Goal: Task Accomplishment & Management: Complete application form

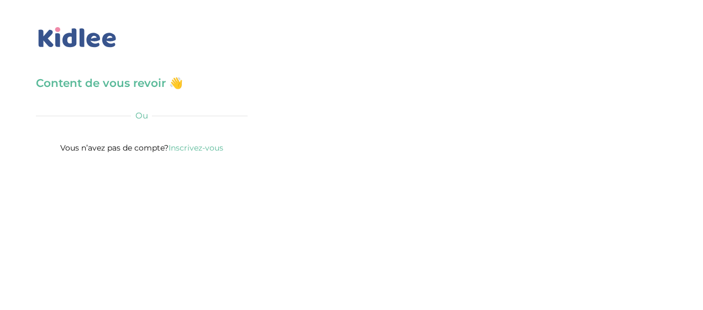
click at [103, 107] on div "Content de vous revoir 👋 Avant de poursuivre veuillez vérifier que tous les cha…" at bounding box center [142, 115] width 212 height 80
click at [112, 88] on h3 "Content de vous revoir 👋" at bounding box center [142, 82] width 212 height 15
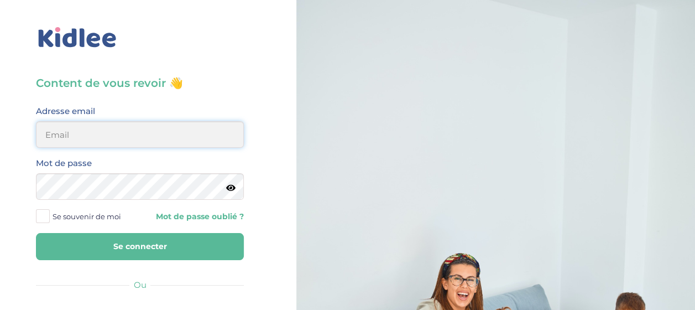
click at [104, 142] on input "email" at bounding box center [140, 134] width 208 height 27
type input "[EMAIL_ADDRESS][DOMAIN_NAME]"
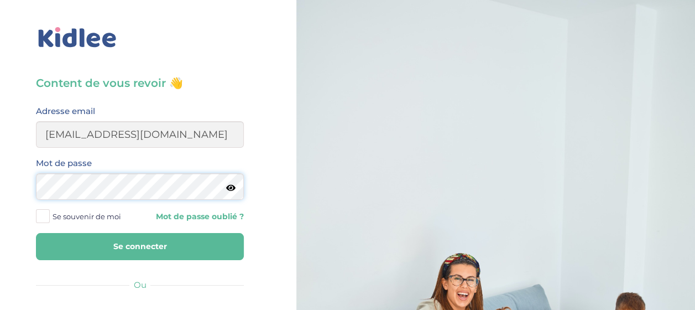
click at [36, 233] on button "Se connecter" at bounding box center [140, 246] width 208 height 27
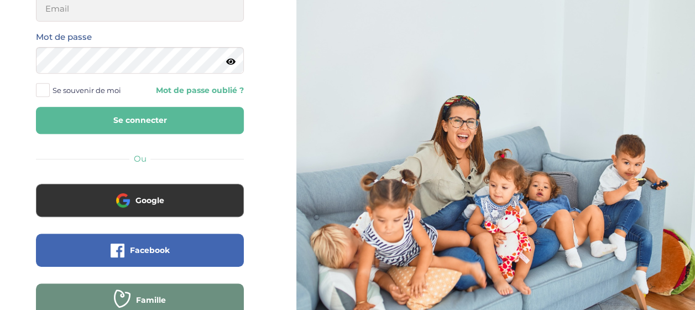
scroll to position [192, 0]
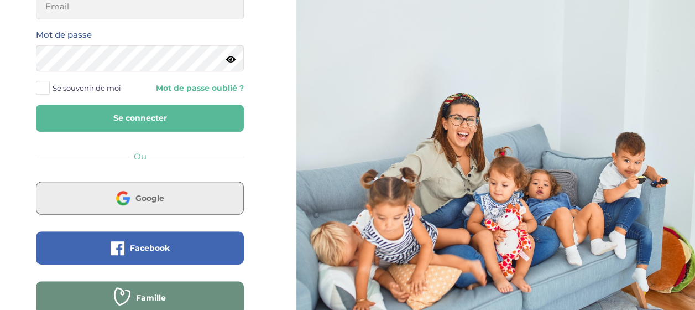
click at [137, 196] on span "Google" at bounding box center [149, 197] width 29 height 11
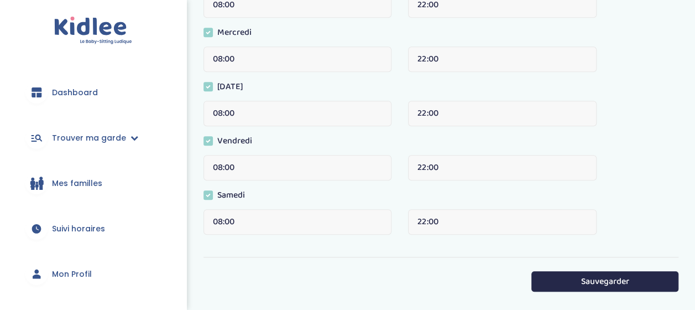
scroll to position [454, 0]
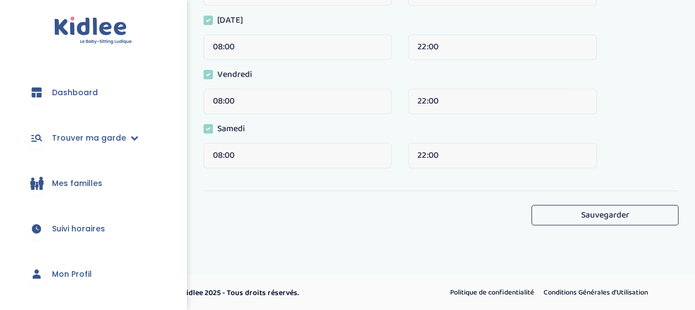
click at [560, 212] on button "Sauvegarder" at bounding box center [604, 215] width 147 height 20
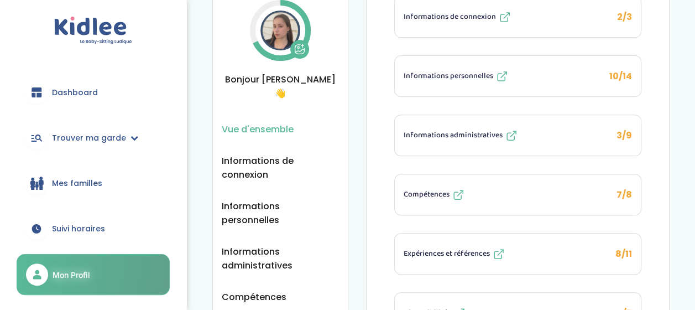
scroll to position [172, 0]
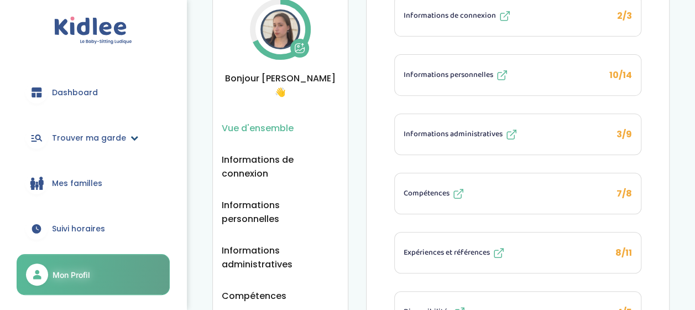
click at [85, 132] on span "Trouver ma garde" at bounding box center [89, 138] width 74 height 12
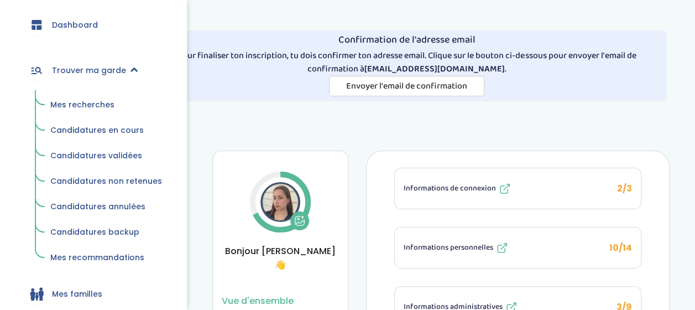
scroll to position [68, 0]
click at [84, 104] on span "Mes recherches" at bounding box center [82, 103] width 64 height 11
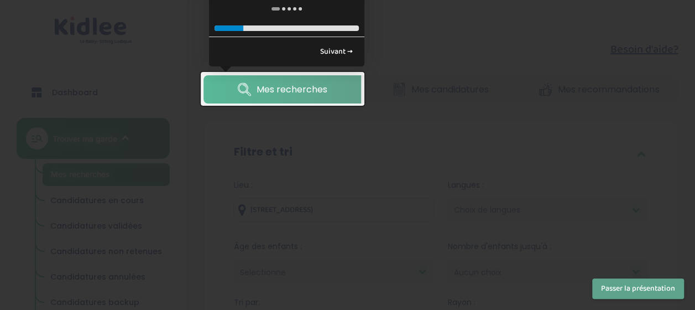
scroll to position [106, 0]
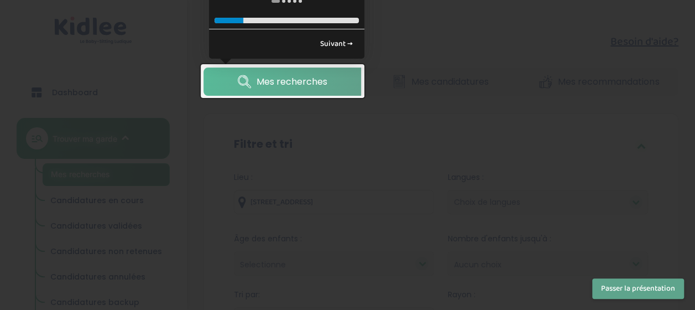
click at [314, 85] on span "Mes recherches" at bounding box center [292, 82] width 71 height 14
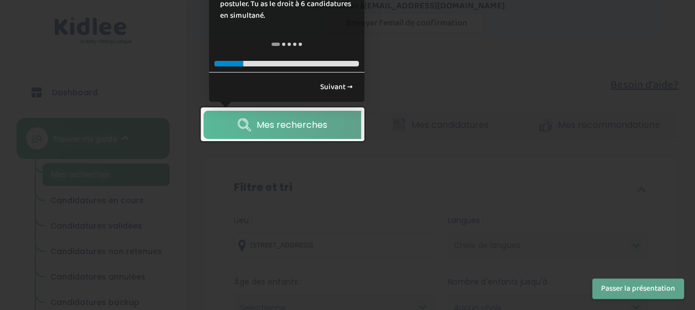
scroll to position [50, 0]
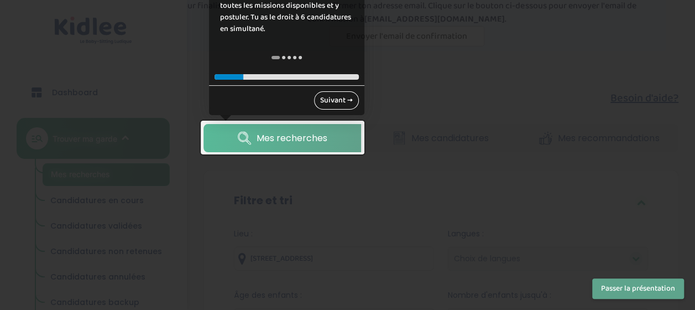
click at [334, 99] on link "Suivant →" at bounding box center [336, 100] width 45 height 18
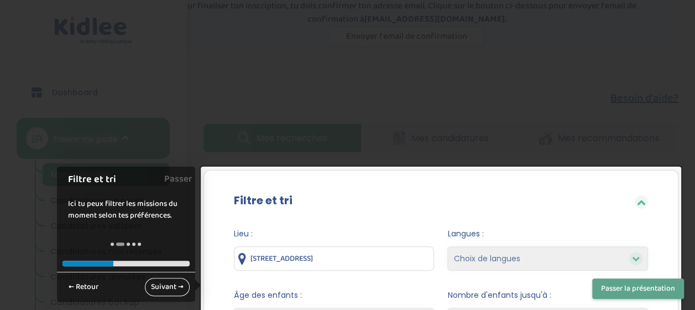
scroll to position [211, 0]
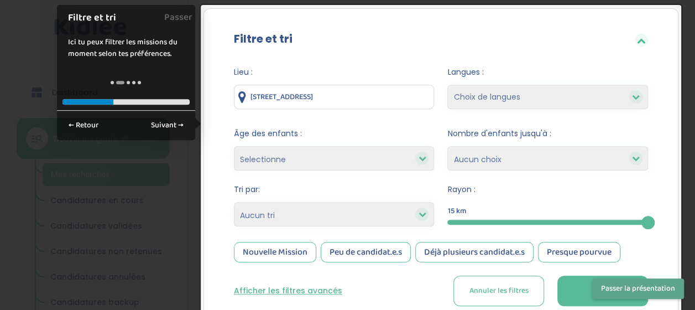
click at [607, 290] on button "Passer la présentation" at bounding box center [638, 288] width 92 height 20
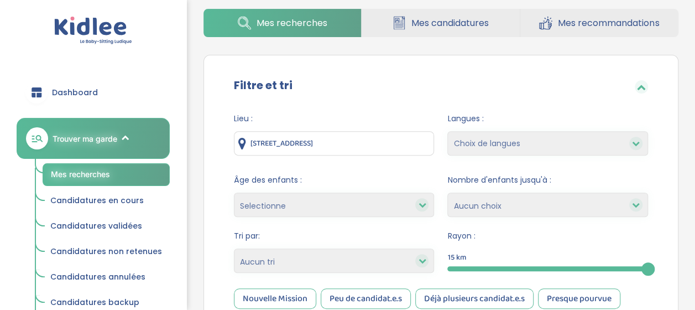
scroll to position [147, 0]
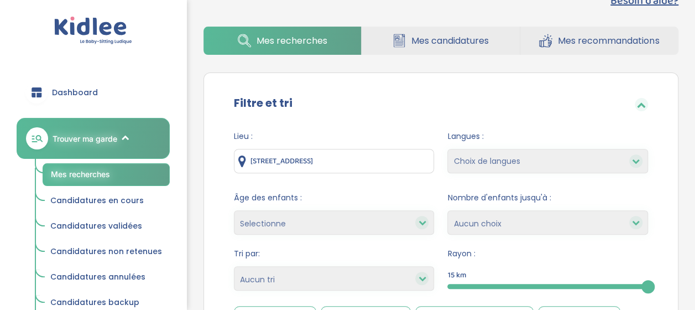
click at [639, 161] on icon at bounding box center [636, 161] width 8 height 8
click at [634, 158] on icon at bounding box center [636, 161] width 8 height 8
click at [541, 168] on select "Choix de langues Allemand Anglais Espagnol Italien Russe Français Coréen" at bounding box center [547, 161] width 201 height 24
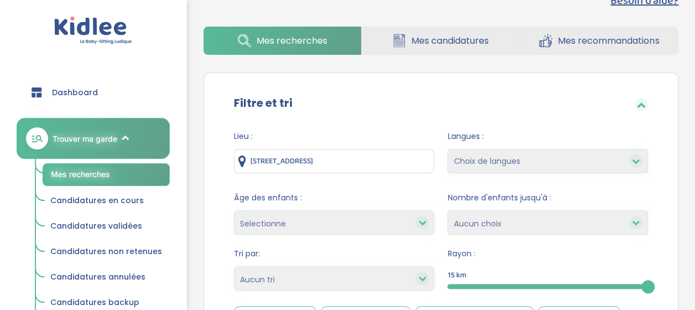
select select "2"
click at [447, 149] on select "Choix de langues Allemand Anglais Espagnol Italien Russe Français Coréen" at bounding box center [547, 161] width 201 height 24
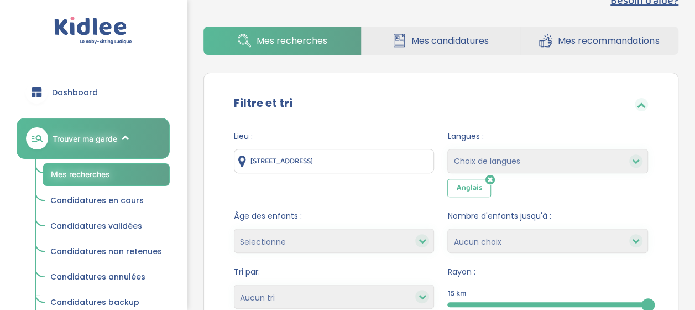
click at [632, 162] on icon at bounding box center [636, 161] width 8 height 8
click at [595, 159] on select "Choix de langues Allemand Anglais Espagnol Italien Russe Français Coréen" at bounding box center [547, 161] width 201 height 24
select select "12"
click at [447, 149] on select "Choix de langues Allemand Anglais Espagnol Italien Russe Français Coréen" at bounding box center [547, 161] width 201 height 24
click at [570, 160] on select "Choix de langues Allemand Anglais Espagnol Italien Russe Français Coréen" at bounding box center [547, 161] width 201 height 24
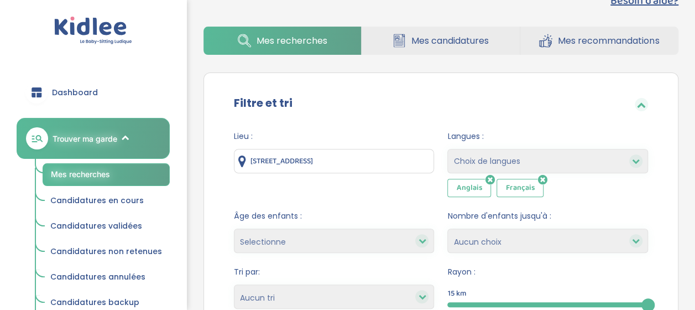
select select "5"
click at [447, 149] on select "Choix de langues Allemand Anglais Espagnol Italien Russe Français Coréen" at bounding box center [547, 161] width 201 height 24
select select
click at [374, 245] on select "Selectionne moins de 3 ans entre 3 et 6 ans plus de 6 ans" at bounding box center [334, 240] width 201 height 24
click at [215, 198] on div "Filtre et tri Lieu : 1 Rue de la Noue, Bagnolet, France Langues : Choix de lang…" at bounding box center [440, 245] width 475 height 346
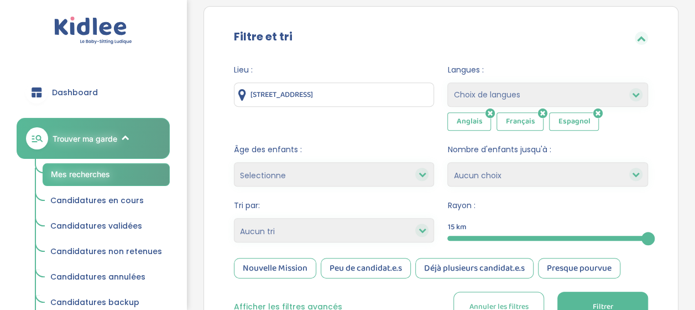
scroll to position [215, 0]
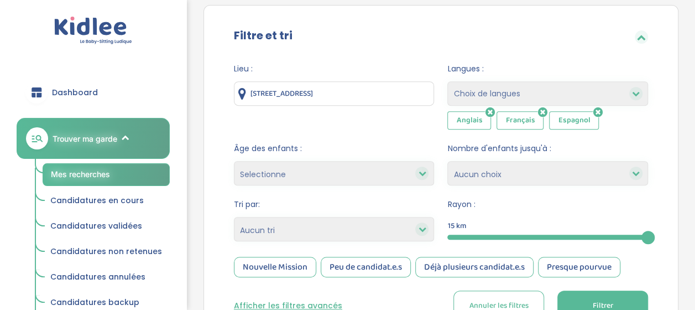
click at [537, 170] on select "1 2 3 4 Aucun choix" at bounding box center [547, 173] width 201 height 24
select select "3"
click at [447, 161] on select "1 2 3 4 Aucun choix" at bounding box center [547, 173] width 201 height 24
drag, startPoint x: 648, startPoint y: 234, endPoint x: 594, endPoint y: 237, distance: 53.7
click at [594, 237] on div at bounding box center [596, 237] width 13 height 13
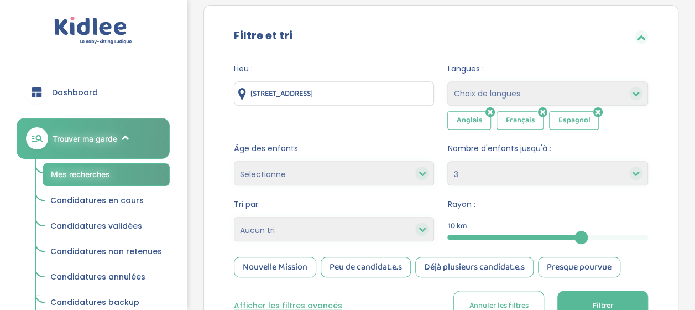
click at [658, 204] on div "Lieu : 1 Rue de la Noue, Bagnolet, France Langues : Choix de langues Allemand A…" at bounding box center [440, 196] width 447 height 283
click at [418, 228] on icon at bounding box center [422, 229] width 8 height 8
click at [369, 225] on select "Heures par semaine (croissant) Heures par semaine (décroissant) Date de démarra…" at bounding box center [334, 229] width 201 height 24
select select "hours_desc"
click at [234, 217] on select "Heures par semaine (croissant) Heures par semaine (décroissant) Date de démarra…" at bounding box center [334, 229] width 201 height 24
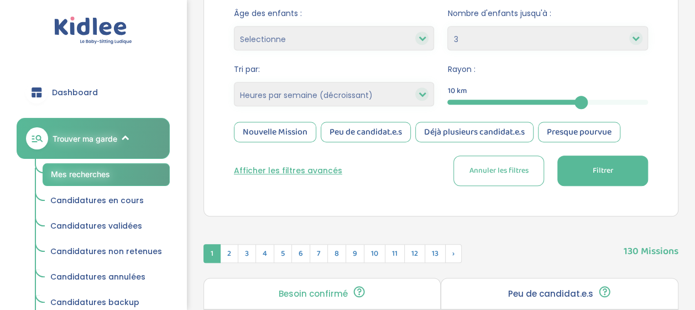
scroll to position [351, 0]
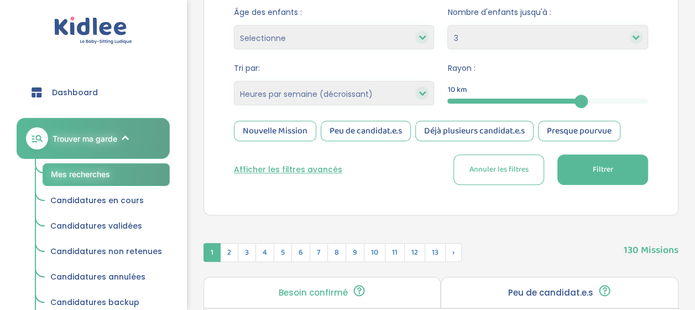
click at [585, 170] on button "Filtrer" at bounding box center [602, 169] width 91 height 30
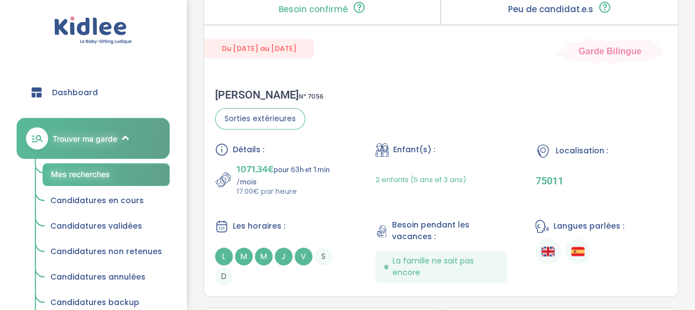
scroll to position [637, 0]
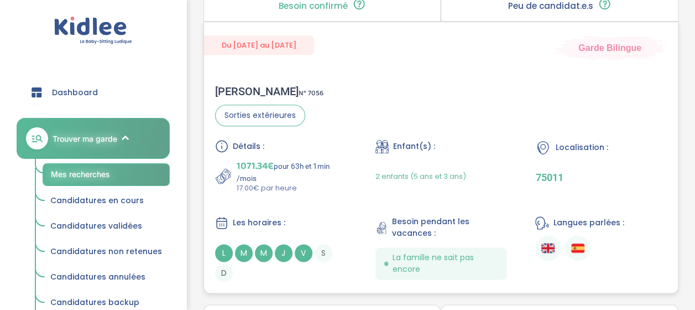
click at [223, 249] on span "L" at bounding box center [224, 253] width 18 height 18
click at [246, 249] on span "M" at bounding box center [244, 253] width 18 height 18
click at [250, 164] on span "1071.34€" at bounding box center [255, 165] width 37 height 15
click at [245, 140] on span "Détails :" at bounding box center [249, 146] width 32 height 12
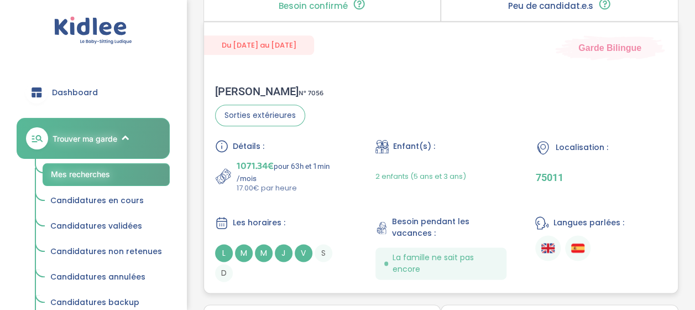
click at [222, 140] on icon at bounding box center [221, 145] width 13 height 13
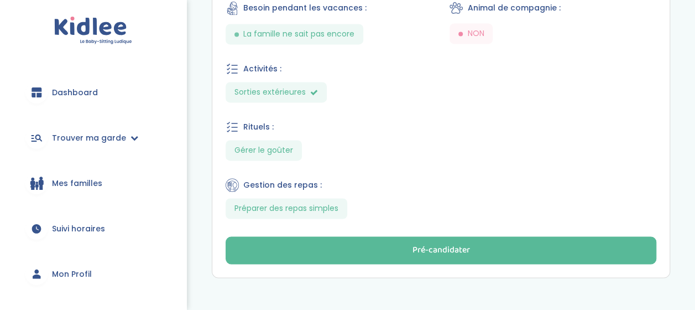
scroll to position [786, 0]
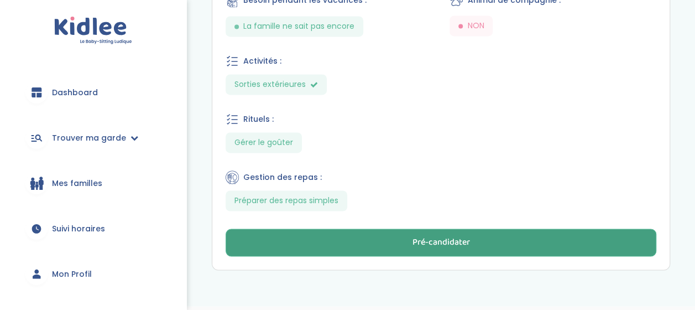
click at [411, 249] on button "Pré-candidater" at bounding box center [441, 242] width 431 height 28
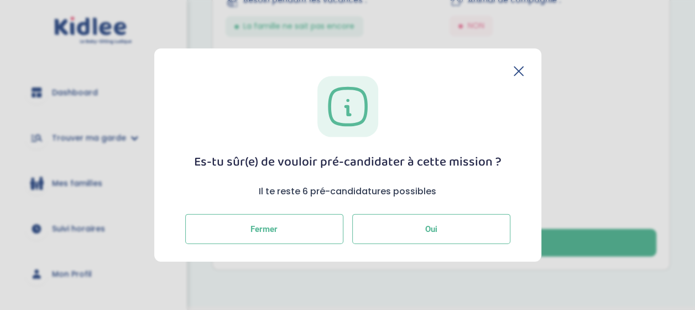
click at [404, 227] on button "Oui" at bounding box center [431, 228] width 158 height 30
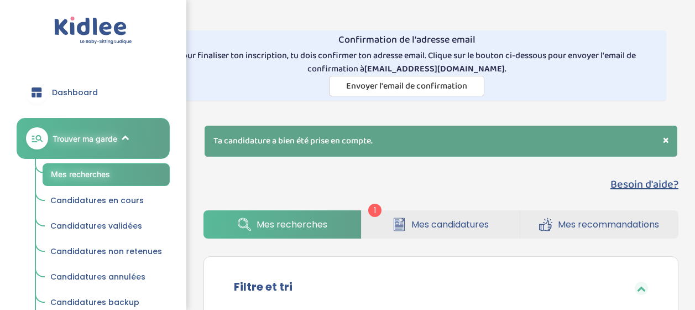
select select "3"
select select "hours_desc"
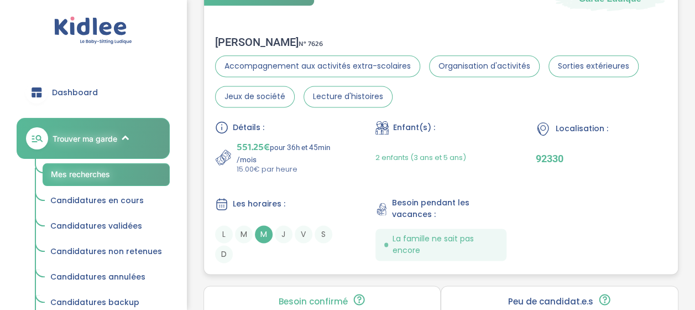
scroll to position [695, 0]
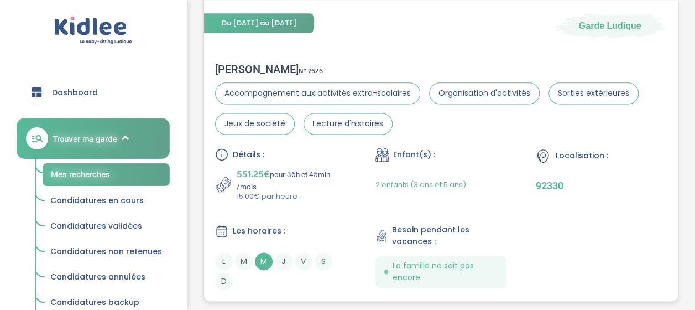
click at [236, 151] on span "Détails :" at bounding box center [249, 155] width 32 height 12
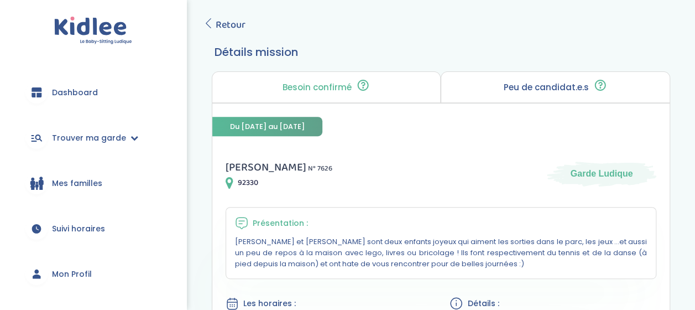
scroll to position [167, 0]
click at [234, 18] on span "Retour" at bounding box center [231, 25] width 30 height 15
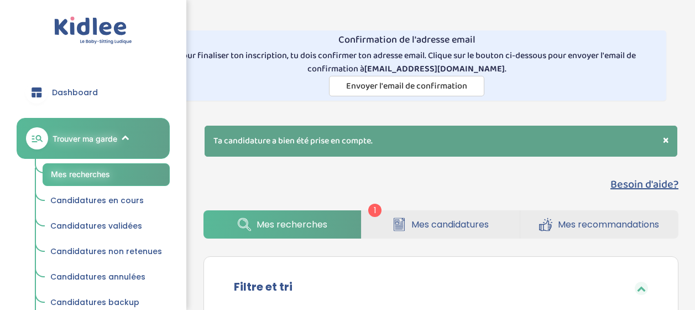
select select "3"
select select "hours_desc"
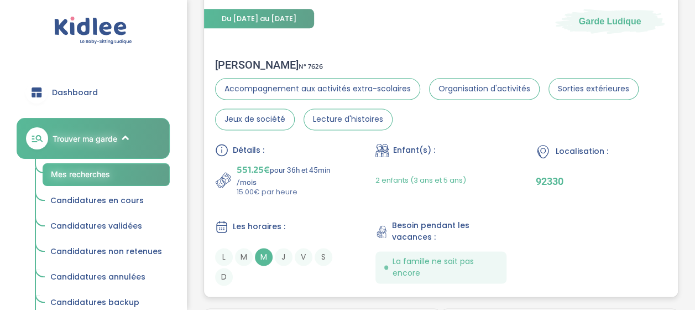
scroll to position [699, 0]
click at [243, 145] on span "Détails :" at bounding box center [249, 151] width 32 height 12
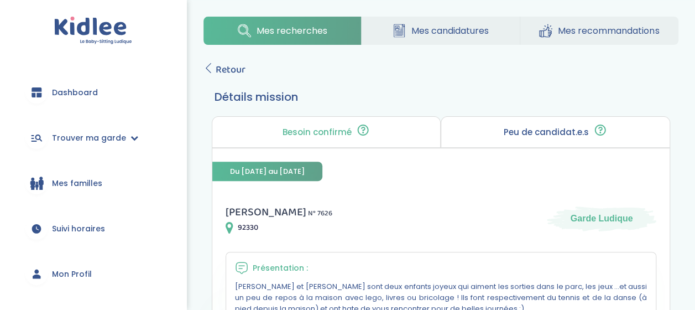
scroll to position [119, 0]
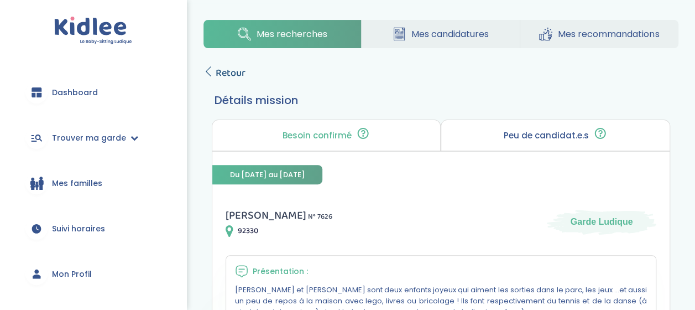
click at [220, 69] on span "Retour" at bounding box center [231, 72] width 30 height 15
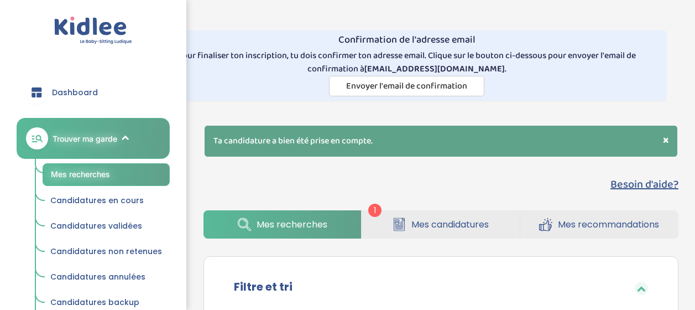
select select "3"
select select "hours_desc"
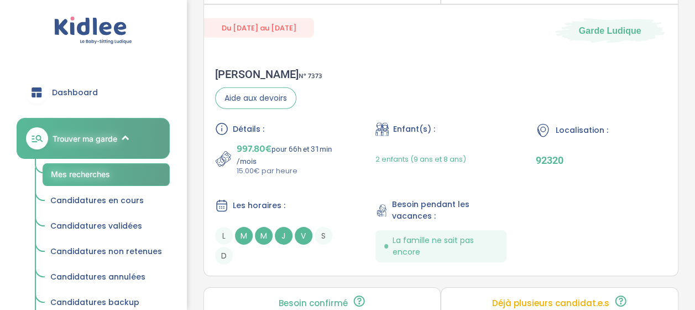
scroll to position [1678, 0]
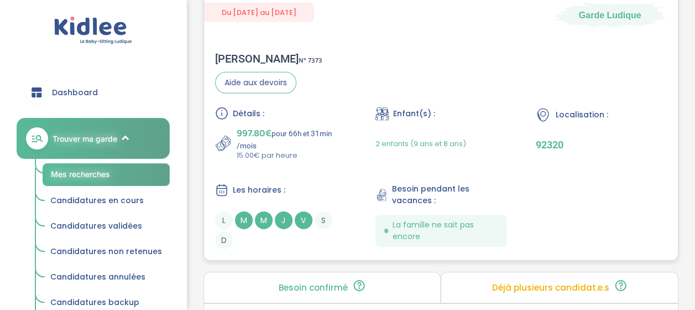
click at [246, 108] on span "Détails :" at bounding box center [249, 114] width 32 height 12
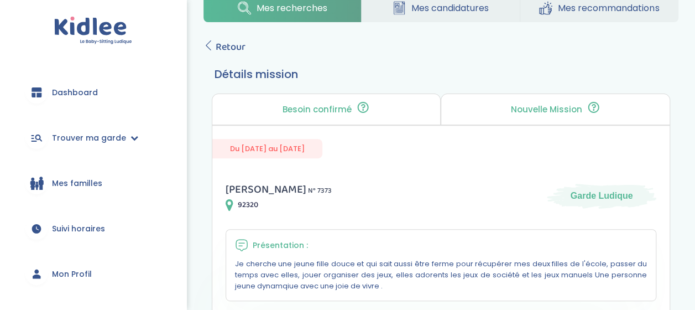
scroll to position [143, 0]
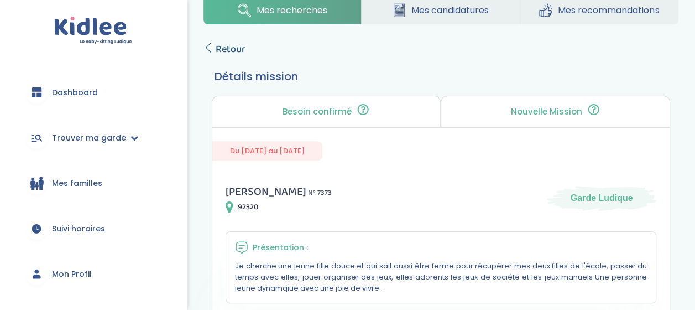
click at [231, 53] on span "Retour" at bounding box center [231, 48] width 30 height 15
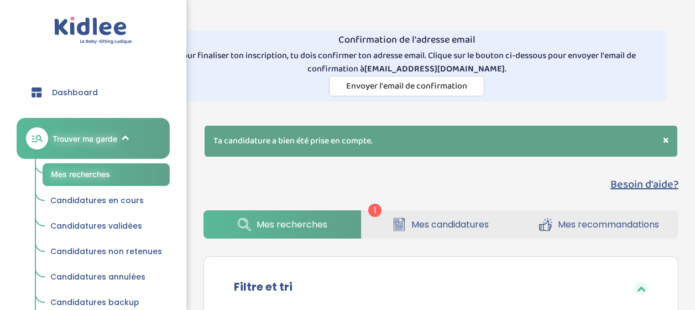
select select "3"
select select "hours_desc"
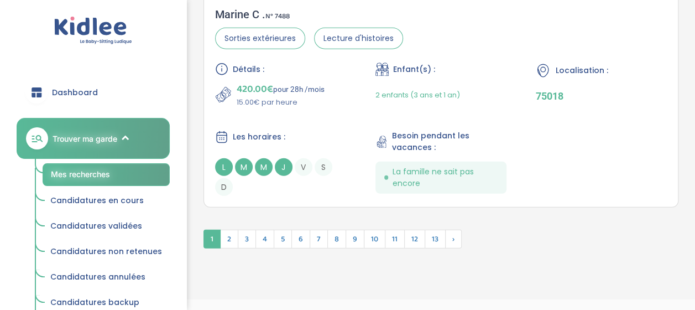
scroll to position [3613, 0]
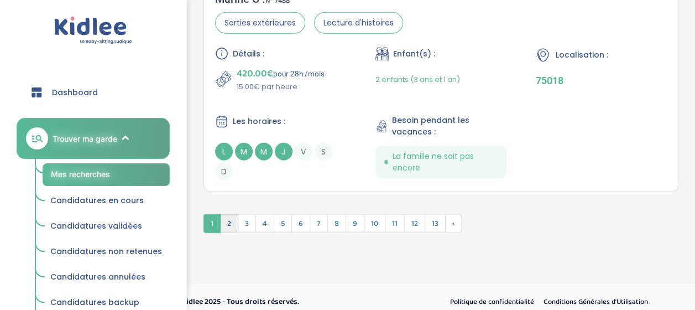
click at [227, 216] on span "2" at bounding box center [229, 223] width 18 height 19
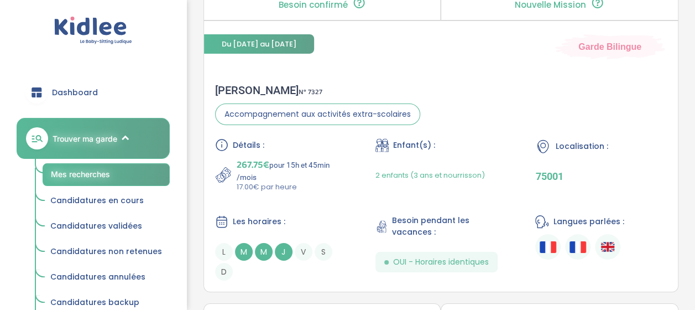
scroll to position [1927, 0]
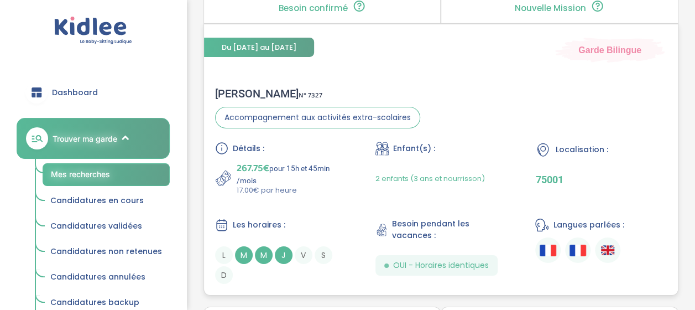
click at [247, 143] on span "Détails :" at bounding box center [249, 149] width 32 height 12
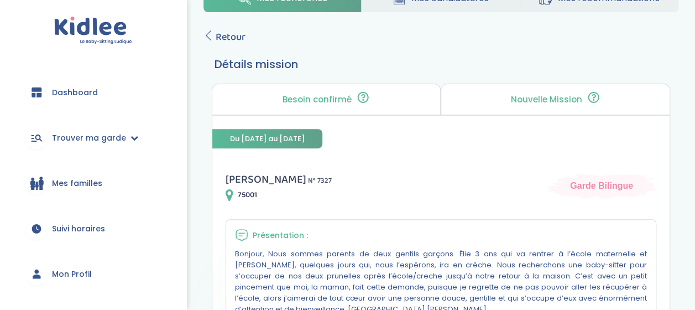
scroll to position [155, 0]
click at [215, 38] on link "Retour" at bounding box center [224, 37] width 42 height 15
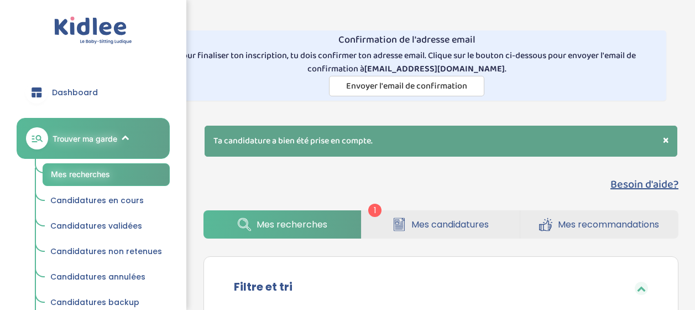
select select "3"
select select "hours_desc"
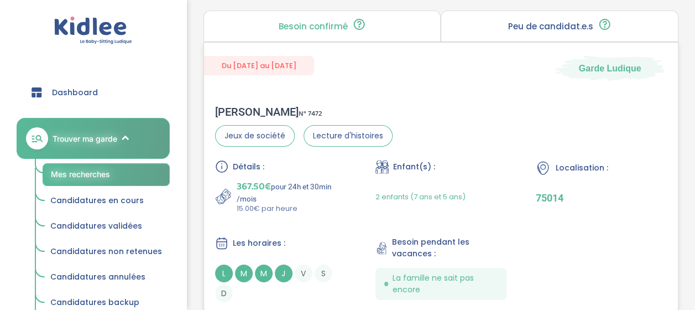
scroll to position [1873, 0]
click at [256, 179] on span "367.50€" at bounding box center [254, 184] width 34 height 15
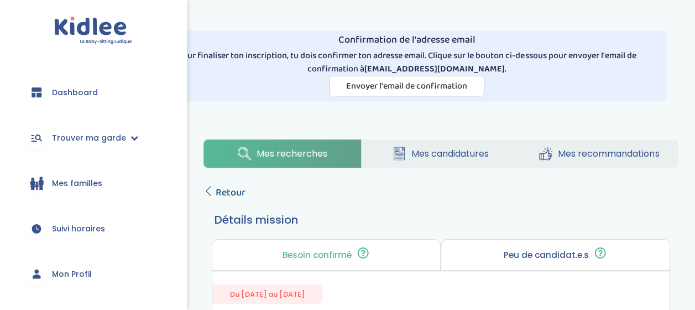
click at [230, 187] on span "Retour" at bounding box center [231, 192] width 30 height 15
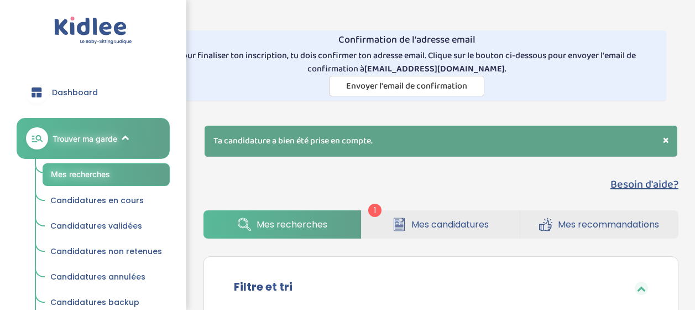
select select "3"
select select "hours_desc"
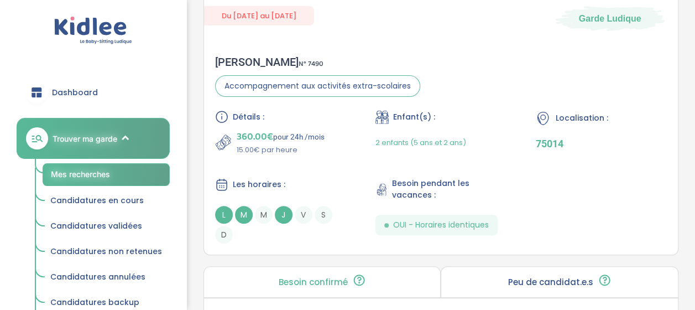
scroll to position [2256, 0]
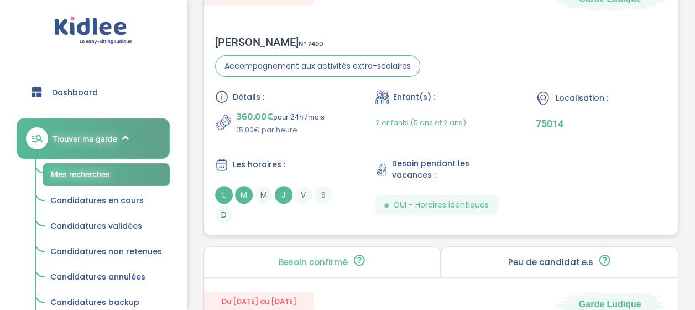
click at [249, 109] on span "360.00€" at bounding box center [255, 116] width 36 height 15
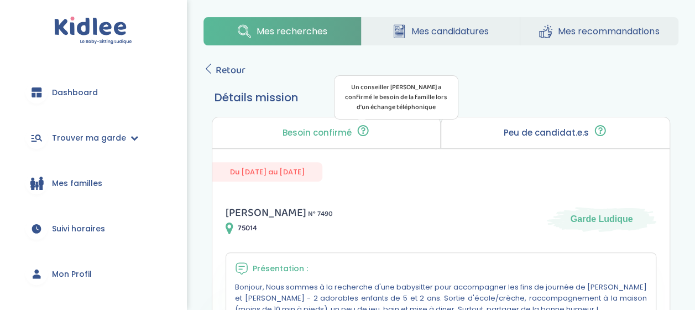
scroll to position [154, 0]
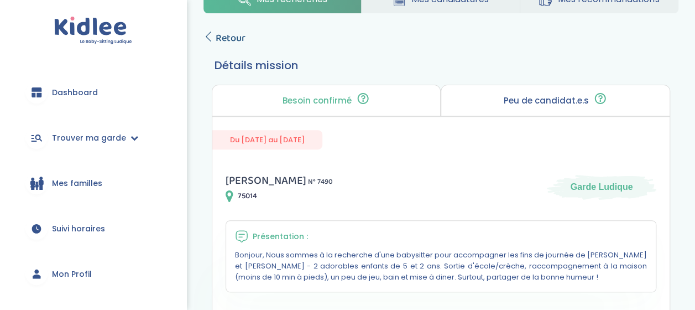
click at [216, 32] on span "Retour" at bounding box center [231, 37] width 30 height 15
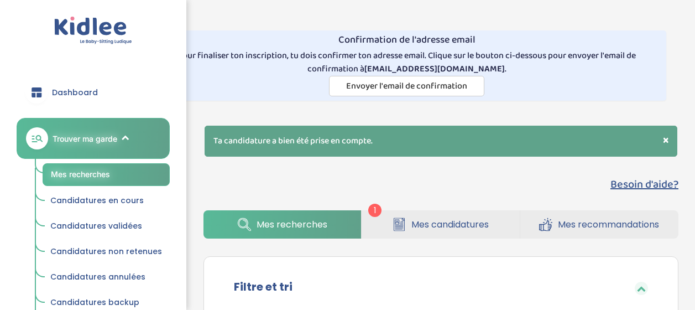
select select "3"
select select "hours_desc"
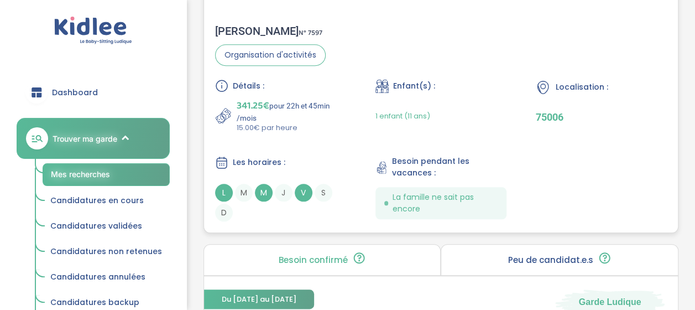
scroll to position [2578, 0]
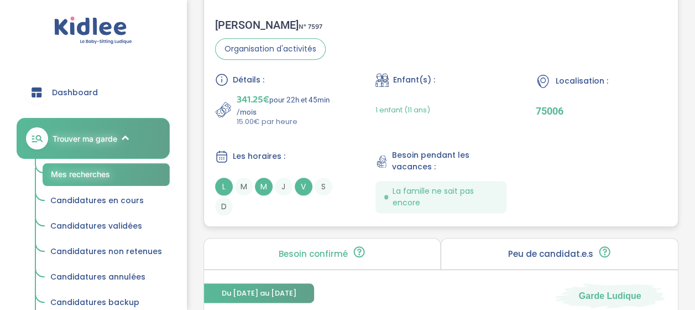
click at [254, 92] on span "341.25€" at bounding box center [253, 99] width 33 height 15
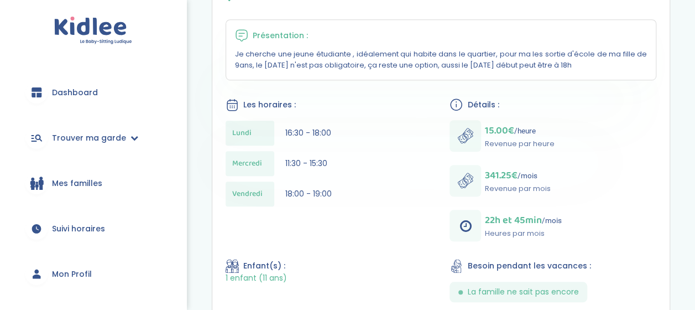
scroll to position [354, 0]
click at [546, 189] on p "Revenue par mois" at bounding box center [517, 189] width 66 height 11
click at [550, 188] on div "15.00€ /heure Revenue par heure 341.25€ /mois Revenue par mois 22h et 45min /mo…" at bounding box center [552, 181] width 207 height 121
click at [548, 188] on p "Revenue par mois" at bounding box center [517, 189] width 66 height 11
drag, startPoint x: 548, startPoint y: 188, endPoint x: 531, endPoint y: 184, distance: 18.2
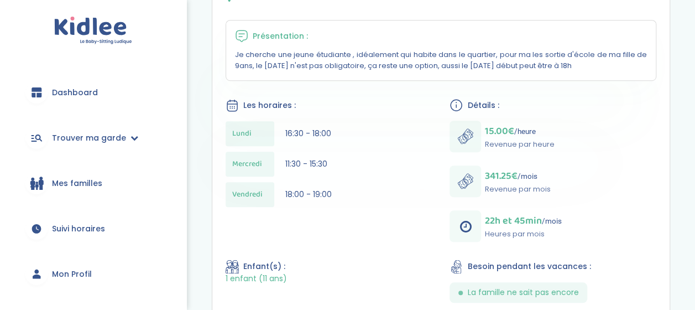
click at [531, 184] on p "Revenue par mois" at bounding box center [517, 189] width 66 height 11
drag, startPoint x: 531, startPoint y: 184, endPoint x: 516, endPoint y: 189, distance: 15.4
click at [516, 189] on p "Revenue par mois" at bounding box center [517, 189] width 66 height 11
drag, startPoint x: 515, startPoint y: 187, endPoint x: 481, endPoint y: 195, distance: 34.6
click at [481, 195] on div "341.25€ /mois Revenue par mois" at bounding box center [499, 181] width 101 height 32
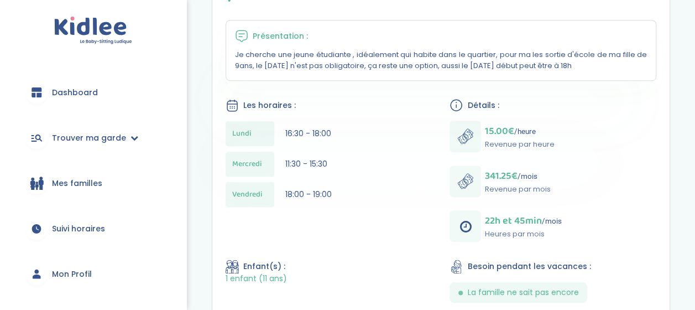
click at [481, 195] on div "341.25€ /mois Revenue par mois" at bounding box center [499, 181] width 101 height 32
click at [501, 194] on div "341.25€ /mois Revenue par mois" at bounding box center [499, 181] width 101 height 32
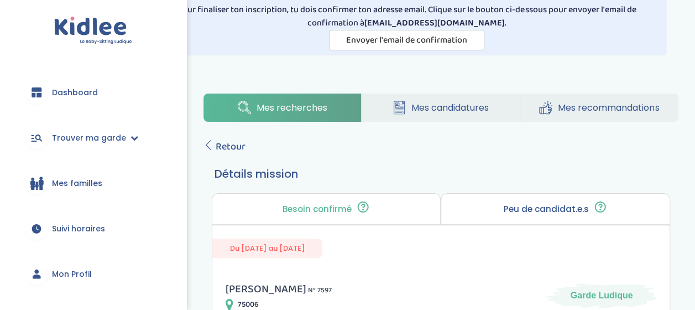
scroll to position [43, 0]
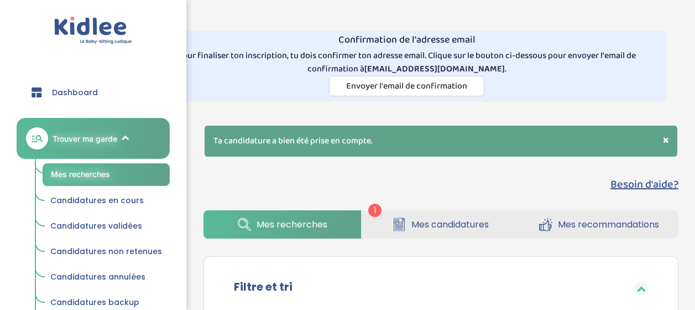
select select "3"
select select "hours_desc"
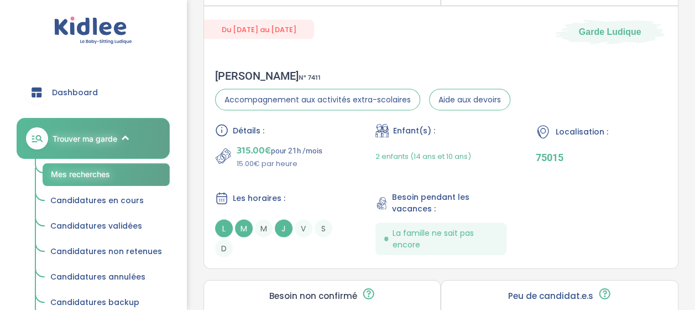
scroll to position [3152, 0]
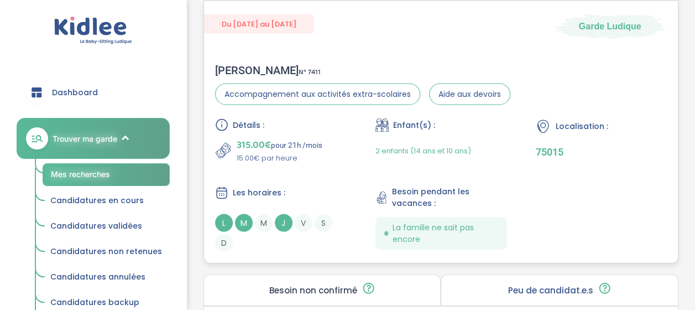
click at [252, 137] on span "315.00€" at bounding box center [254, 144] width 34 height 15
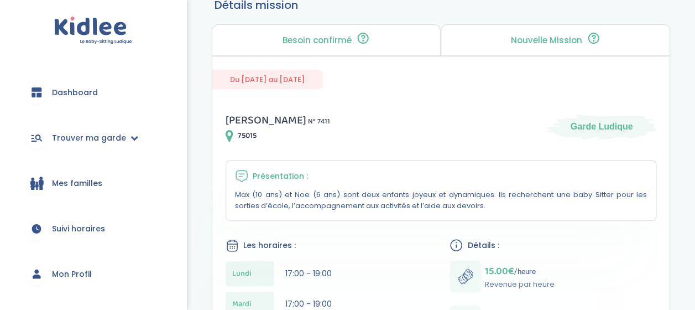
scroll to position [213, 0]
click at [553, 57] on div "Du [DATE] au [DATE]" at bounding box center [440, 73] width 457 height 33
click at [547, 48] on div "Nouvelle Mission 🎯 Tu es la première personne à pouvoir postuler. Postule rapid…" at bounding box center [555, 41] width 229 height 32
drag, startPoint x: 392, startPoint y: 39, endPoint x: 451, endPoint y: 124, distance: 103.4
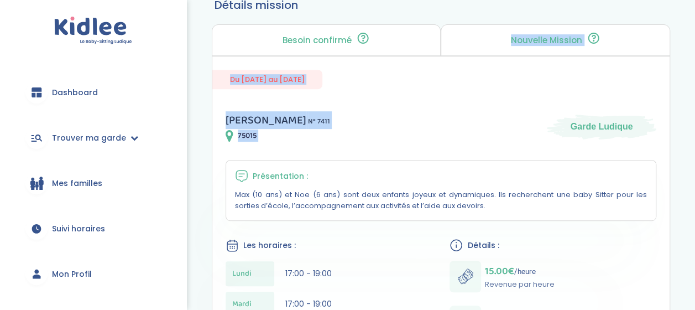
click at [451, 124] on div "[PERSON_NAME] N° 7411 75015 Garde Ludique" at bounding box center [441, 126] width 431 height 31
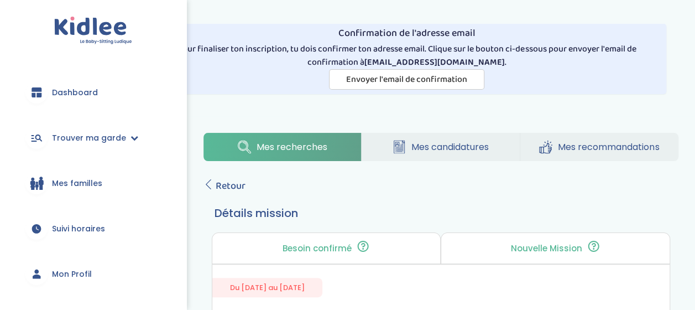
scroll to position [0, 0]
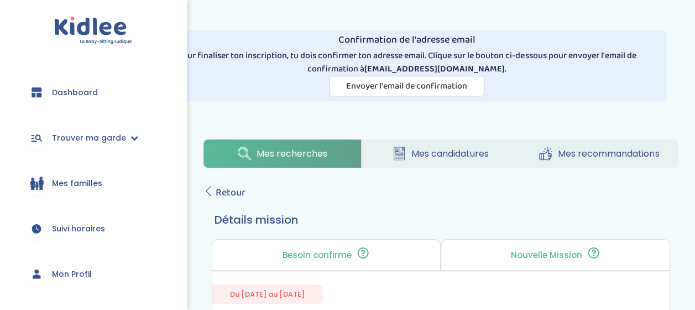
click at [335, 155] on link "Mes recherches" at bounding box center [282, 153] width 158 height 28
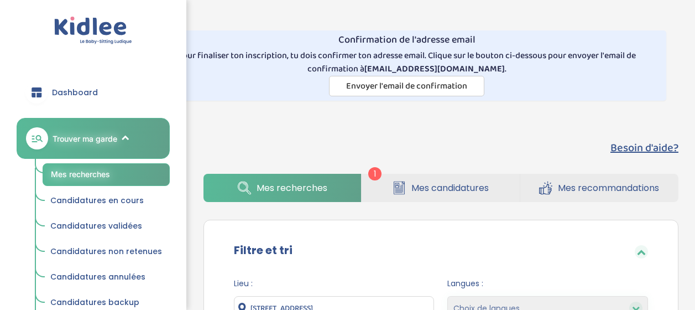
select select "3"
select select "hours_desc"
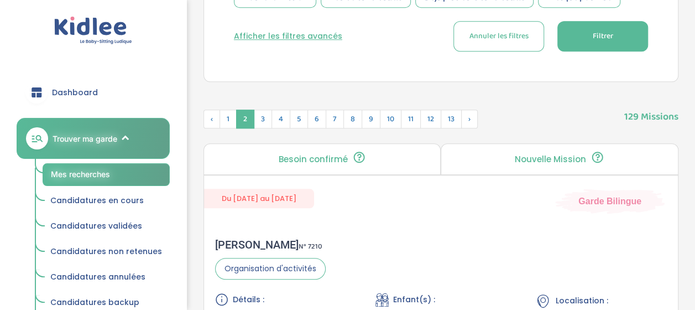
scroll to position [491, 0]
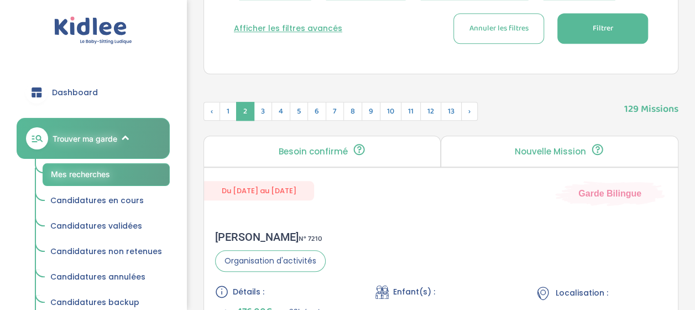
click at [531, 147] on p "Nouvelle Mission" at bounding box center [550, 151] width 71 height 9
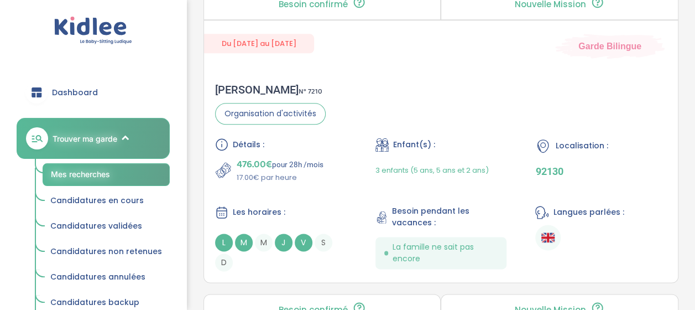
scroll to position [641, 0]
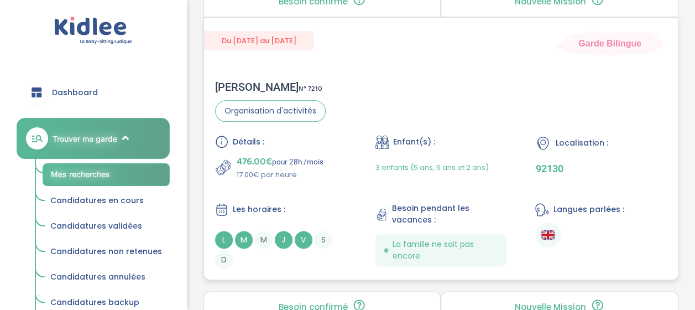
click at [253, 155] on span "476.00€" at bounding box center [254, 161] width 35 height 15
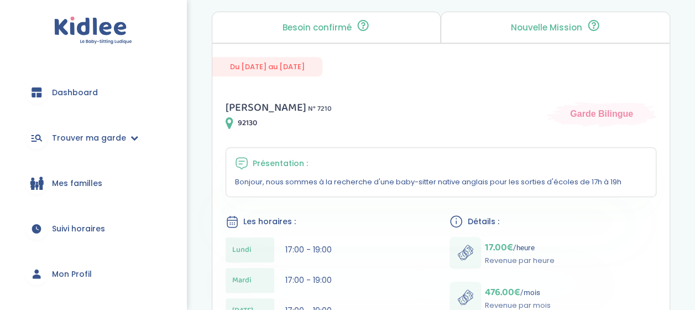
scroll to position [227, 0]
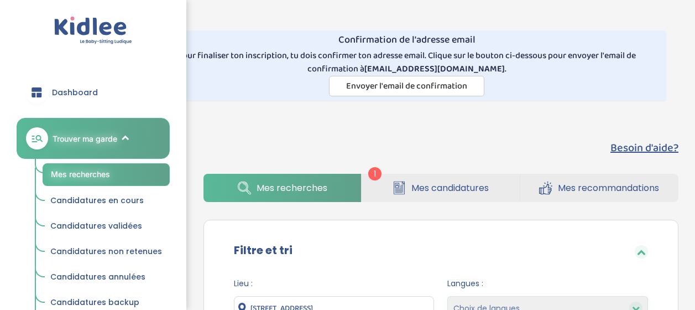
select select "3"
select select "hours_desc"
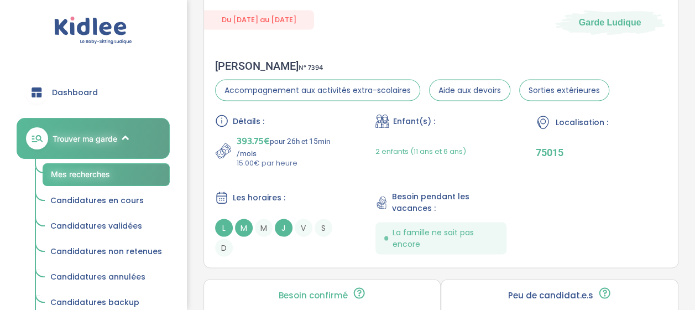
scroll to position [969, 0]
click at [250, 132] on span "393.75€" at bounding box center [253, 139] width 33 height 15
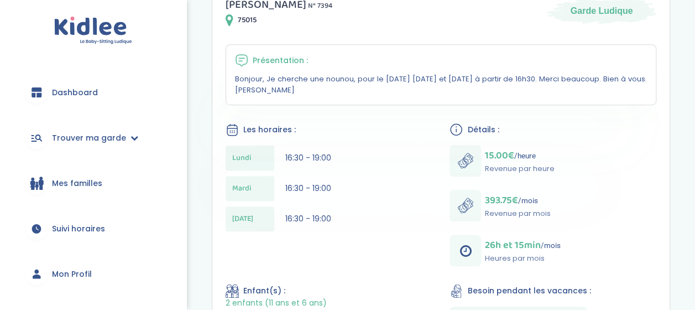
scroll to position [320, 0]
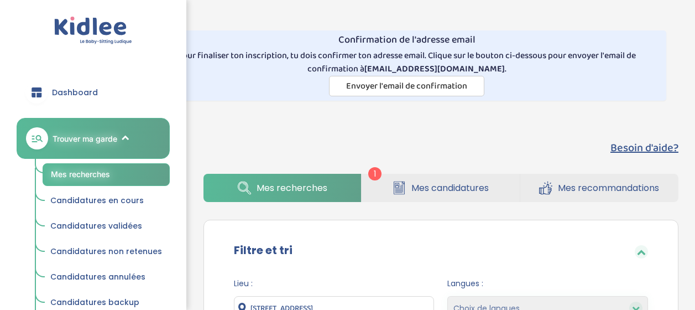
select select "3"
select select "hours_desc"
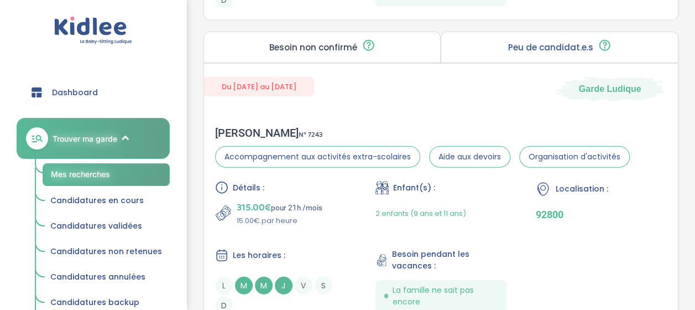
scroll to position [3493, 0]
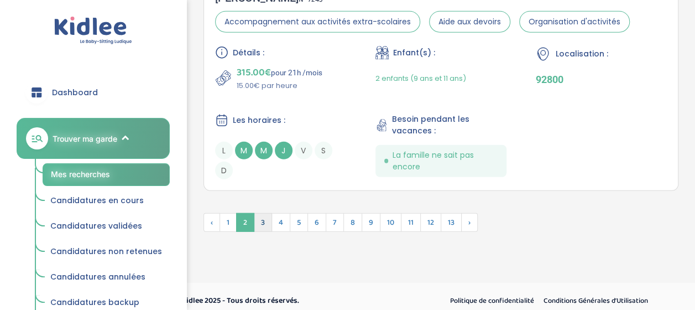
click at [261, 218] on span "3" at bounding box center [263, 222] width 18 height 19
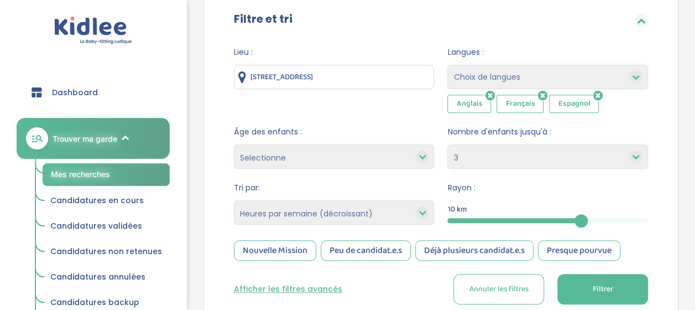
scroll to position [231, 0]
click at [589, 288] on button "Filtrer" at bounding box center [602, 289] width 91 height 30
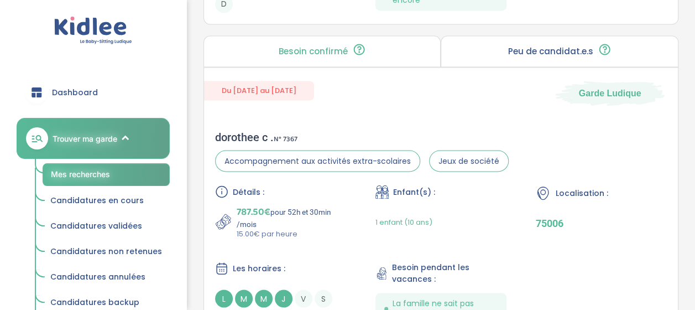
scroll to position [905, 0]
click at [261, 204] on span "787.50€" at bounding box center [254, 211] width 34 height 15
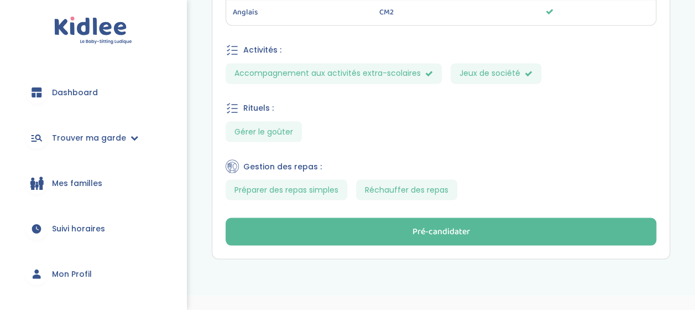
scroll to position [932, 0]
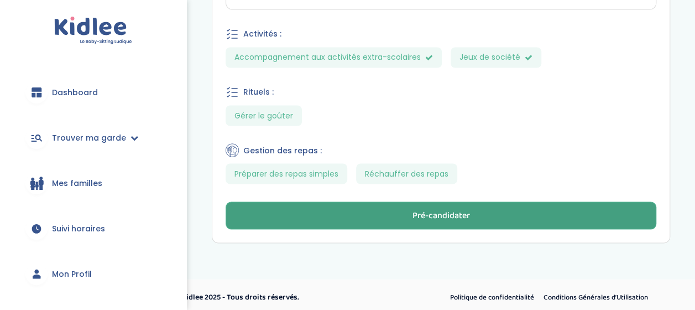
click at [403, 209] on button "Pré-candidater" at bounding box center [441, 215] width 431 height 28
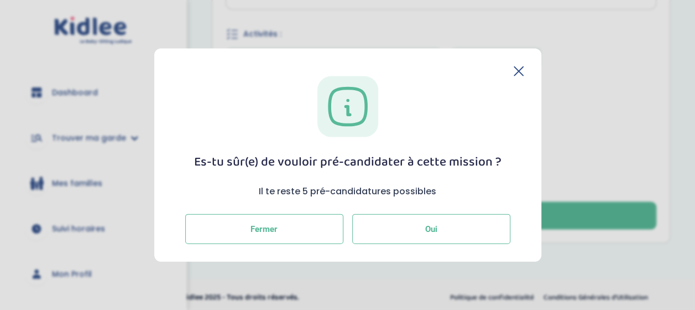
click at [410, 232] on button "Oui" at bounding box center [431, 228] width 158 height 30
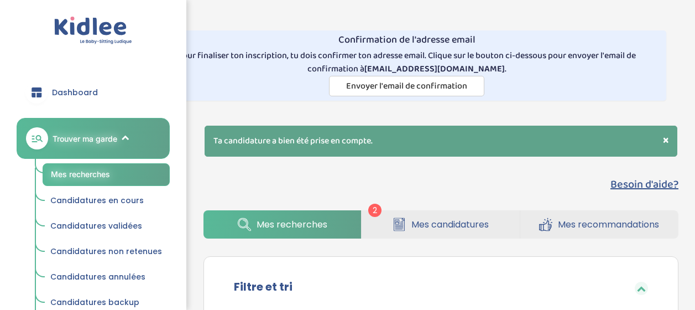
select select "3"
select select "hours_desc"
click at [301, 218] on span "Mes recherches" at bounding box center [292, 224] width 71 height 14
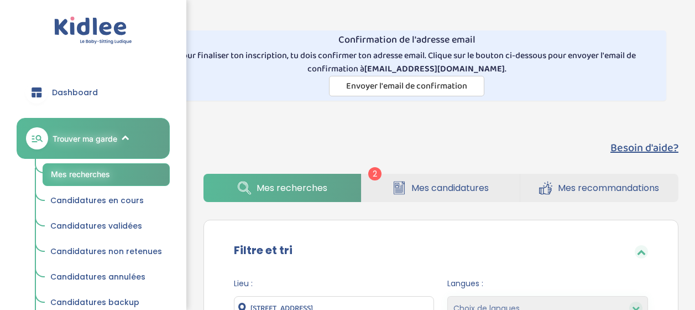
select select "3"
select select "hours_desc"
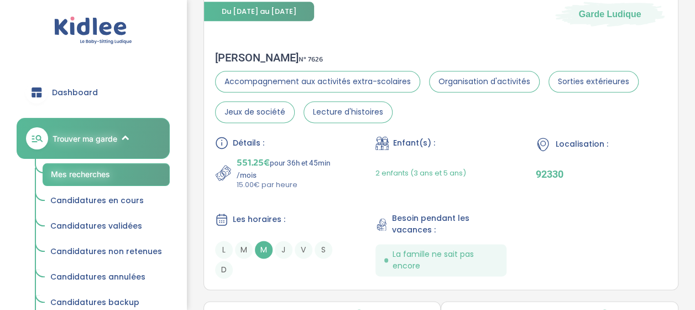
scroll to position [672, 0]
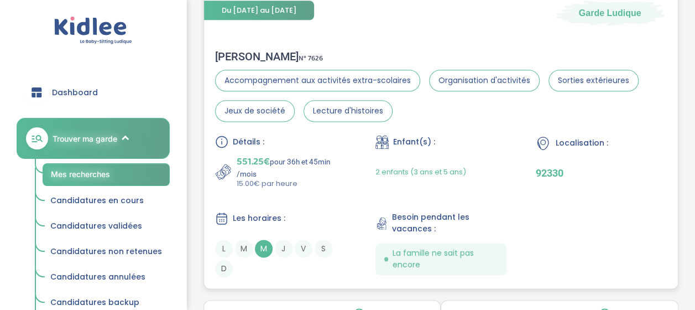
click at [249, 160] on span "551.25€" at bounding box center [253, 161] width 33 height 15
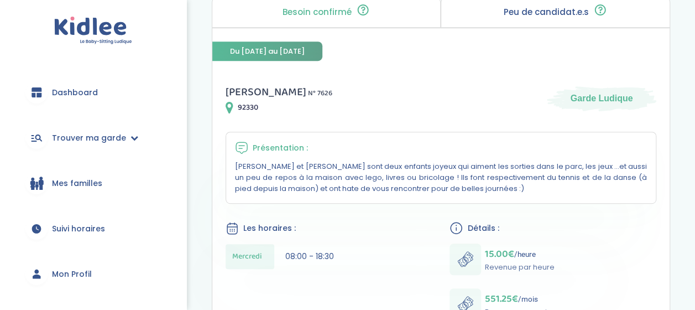
scroll to position [243, 0]
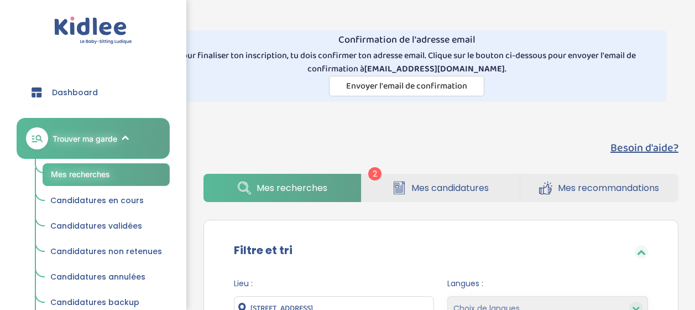
select select "3"
select select "hours_desc"
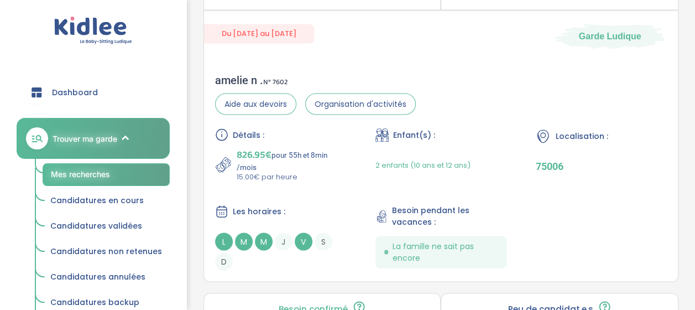
scroll to position [995, 0]
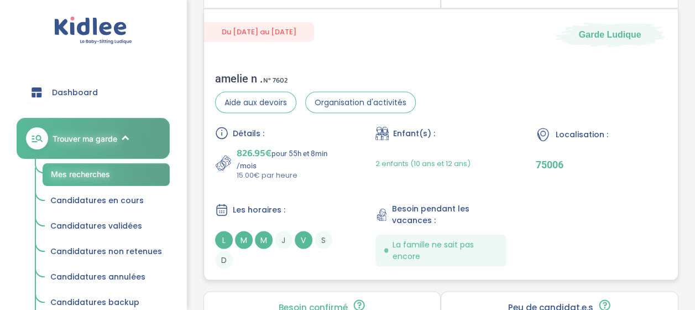
click at [248, 148] on span "826.95€" at bounding box center [254, 152] width 35 height 15
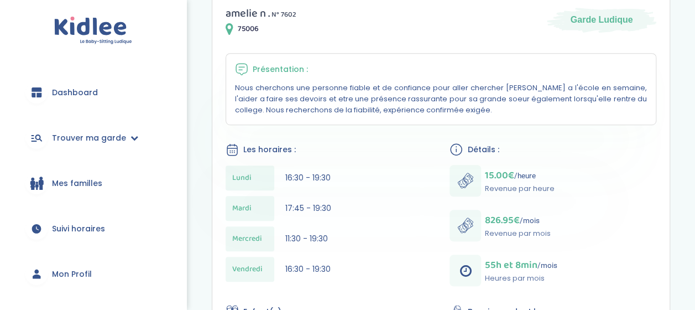
scroll to position [321, 0]
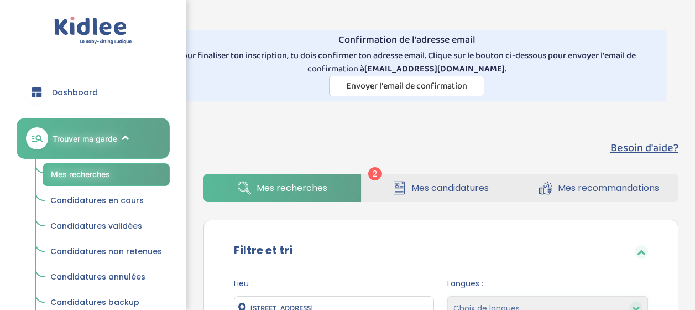
select select "3"
select select "hours_desc"
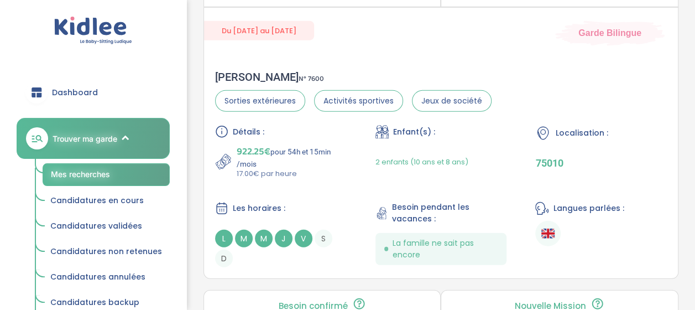
scroll to position [1310, 0]
click at [255, 145] on span "922.25€" at bounding box center [254, 150] width 34 height 15
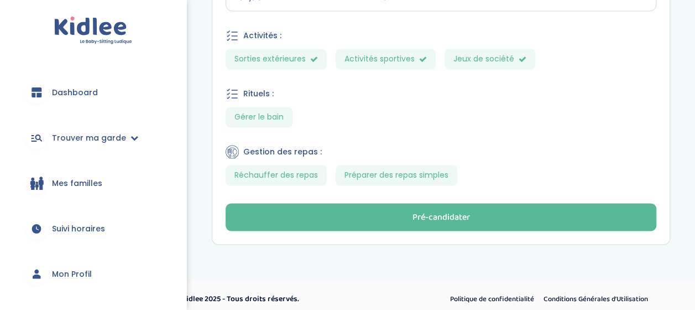
scroll to position [850, 0]
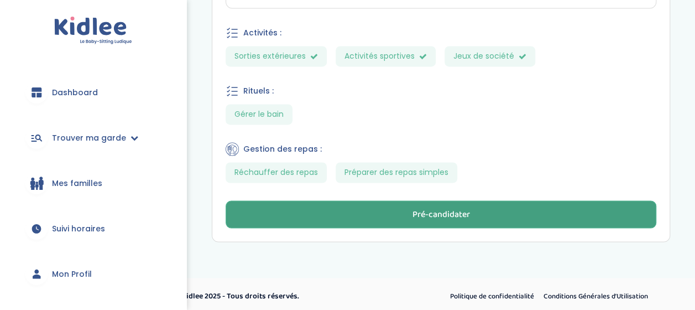
click at [443, 208] on div "Pré-candidater" at bounding box center [440, 214] width 57 height 13
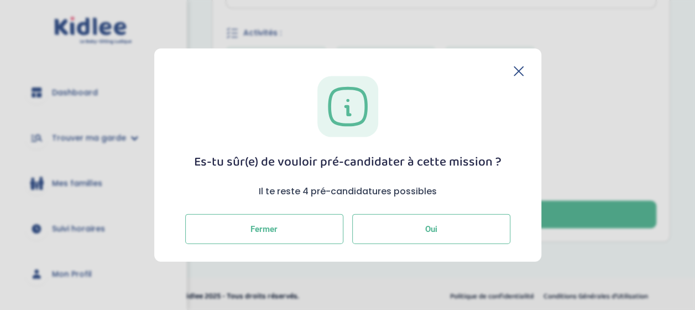
click at [439, 221] on button "Oui" at bounding box center [431, 228] width 158 height 30
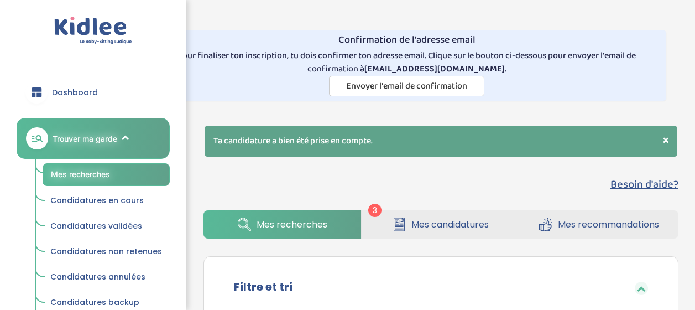
select select "3"
select select "hours_desc"
click at [423, 221] on span "Mes candidatures" at bounding box center [449, 224] width 77 height 14
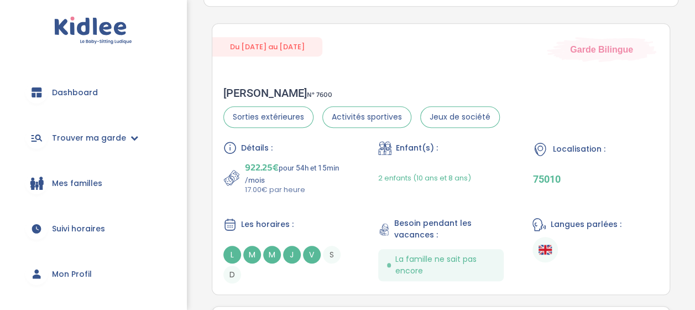
scroll to position [341, 0]
